Goal: Information Seeking & Learning: Learn about a topic

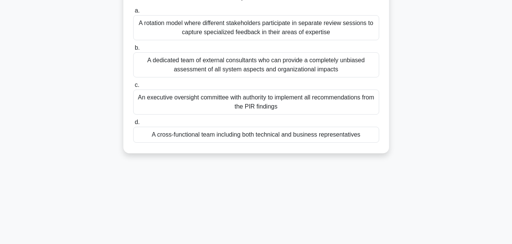
scroll to position [84, 0]
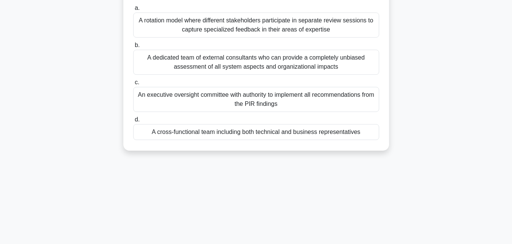
click at [277, 130] on div "A cross-functional team including both technical and business representatives" at bounding box center [256, 132] width 246 height 16
click at [133, 122] on input "d. A cross-functional team including both technical and business representatives" at bounding box center [133, 119] width 0 height 5
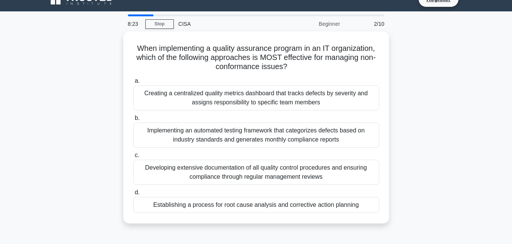
scroll to position [0, 0]
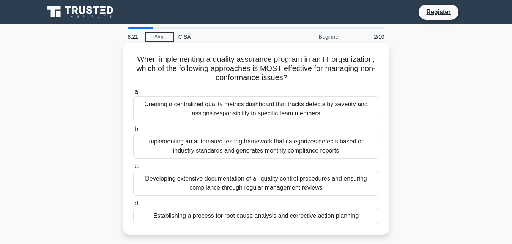
click at [310, 116] on div "Creating a centralized quality metrics dashboard that tracks defects by severit…" at bounding box center [256, 108] width 246 height 25
click at [133, 94] on input "a. Creating a centralized quality metrics dashboard that tracks defects by seve…" at bounding box center [133, 92] width 0 height 5
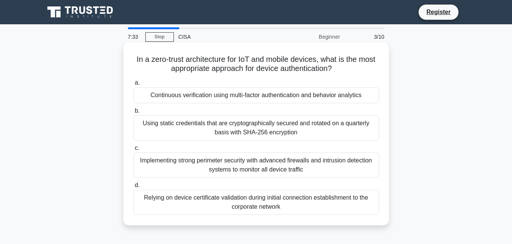
click at [294, 164] on div "Implementing strong perimeter security with advanced firewalls and intrusion de…" at bounding box center [256, 164] width 246 height 25
click at [133, 151] on input "c. Implementing strong perimeter security with advanced firewalls and intrusion…" at bounding box center [133, 148] width 0 height 5
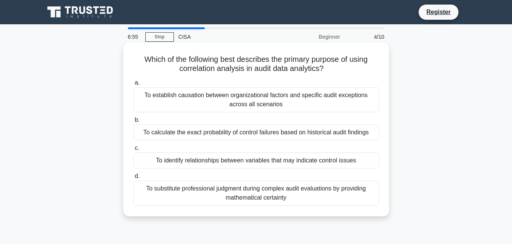
click at [265, 193] on div "To substitute professional judgment during complex audit evaluations by providi…" at bounding box center [256, 193] width 246 height 25
click at [133, 179] on input "d. To substitute professional judgment during complex audit evaluations by prov…" at bounding box center [133, 176] width 0 height 5
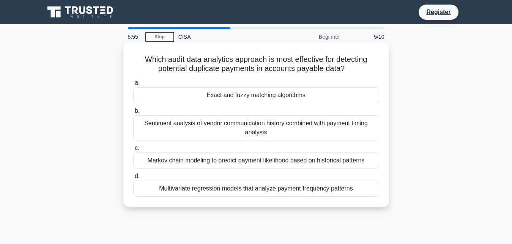
click at [289, 190] on div "Multivariate regression models that analyze payment frequency patterns" at bounding box center [256, 189] width 246 height 16
click at [133, 179] on input "d. Multivariate regression models that analyze payment frequency patterns" at bounding box center [133, 176] width 0 height 5
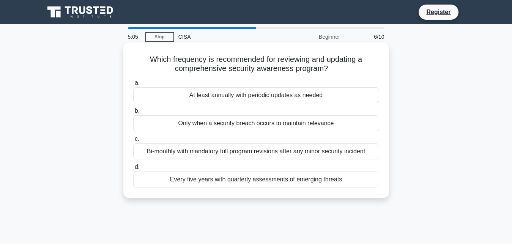
click at [267, 95] on div "At least annually with periodic updates as needed" at bounding box center [256, 95] width 246 height 16
click at [133, 85] on input "a. At least annually with periodic updates as needed" at bounding box center [133, 82] width 0 height 5
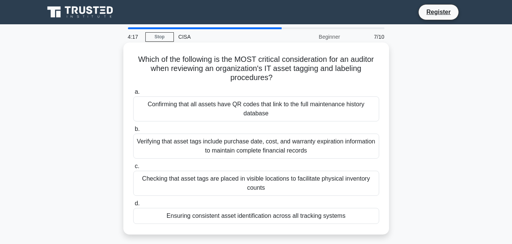
click at [313, 216] on div "Ensuring consistent asset identification across all tracking systems" at bounding box center [256, 216] width 246 height 16
click at [133, 206] on input "d. Ensuring consistent asset identification across all tracking systems" at bounding box center [133, 203] width 0 height 5
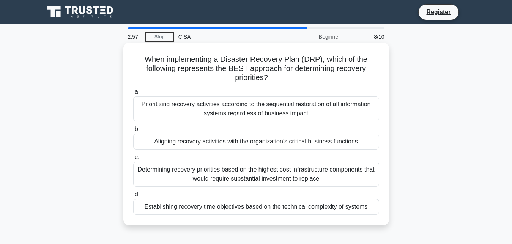
click at [272, 207] on div "Establishing recovery time objectives based on the technical complexity of syst…" at bounding box center [256, 207] width 246 height 16
click at [133, 197] on input "d. Establishing recovery time objectives based on the technical complexity of s…" at bounding box center [133, 194] width 0 height 5
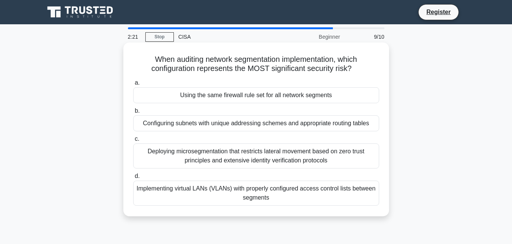
click at [294, 98] on div "Using the same firewall rule set for all network segments" at bounding box center [256, 95] width 246 height 16
click at [133, 85] on input "a. Using the same firewall rule set for all network segments" at bounding box center [133, 82] width 0 height 5
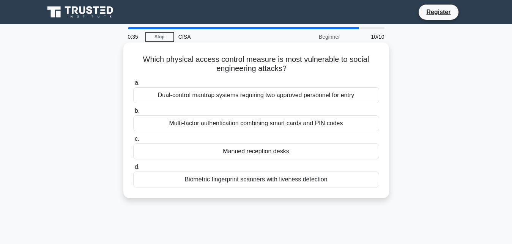
click at [290, 123] on div "Multi-factor authentication combining smart cards and PIN codes" at bounding box center [256, 123] width 246 height 16
click at [133, 113] on input "b. Multi-factor authentication combining smart cards and PIN codes" at bounding box center [133, 110] width 0 height 5
